Goal: Browse casually: Explore the website without a specific task or goal

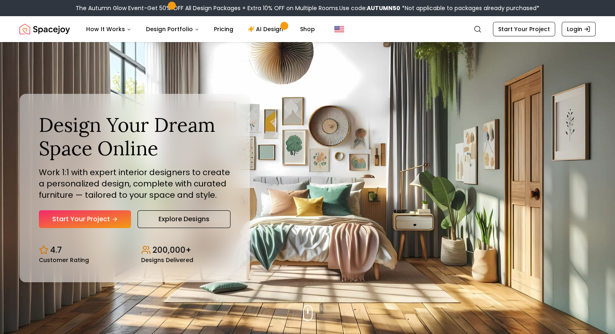
click at [31, 97] on div "Design Your Dream Space Online Work 1:1 with expert interior designers to creat…" at bounding box center [134, 188] width 231 height 188
click at [187, 214] on link "Explore Designs" at bounding box center [184, 219] width 93 height 18
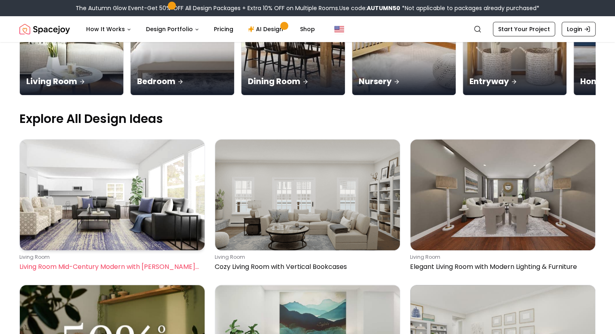
scroll to position [208, 0]
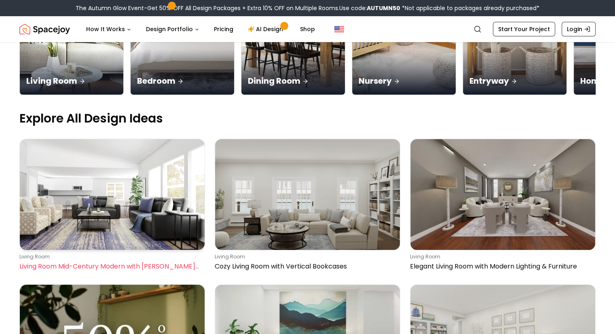
click at [118, 190] on img at bounding box center [112, 194] width 185 height 111
